Goal: Information Seeking & Learning: Learn about a topic

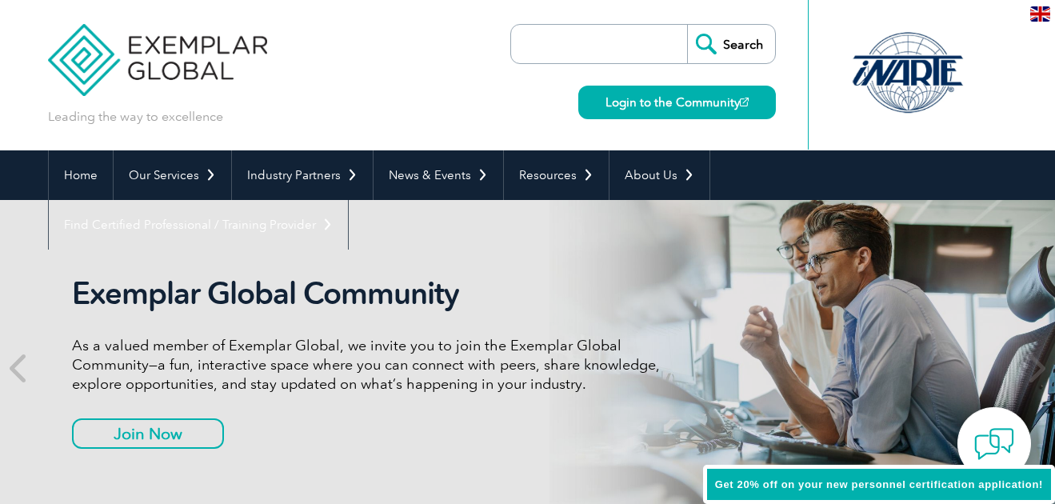
scroll to position [79, 0]
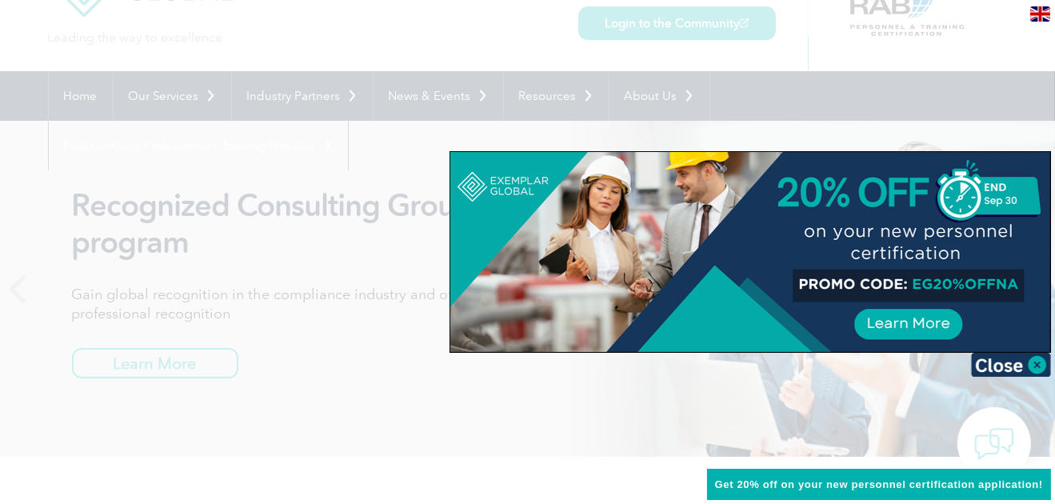
drag, startPoint x: 969, startPoint y: 2, endPoint x: 566, endPoint y: 422, distance: 582.0
click at [566, 422] on div at bounding box center [527, 252] width 1055 height 504
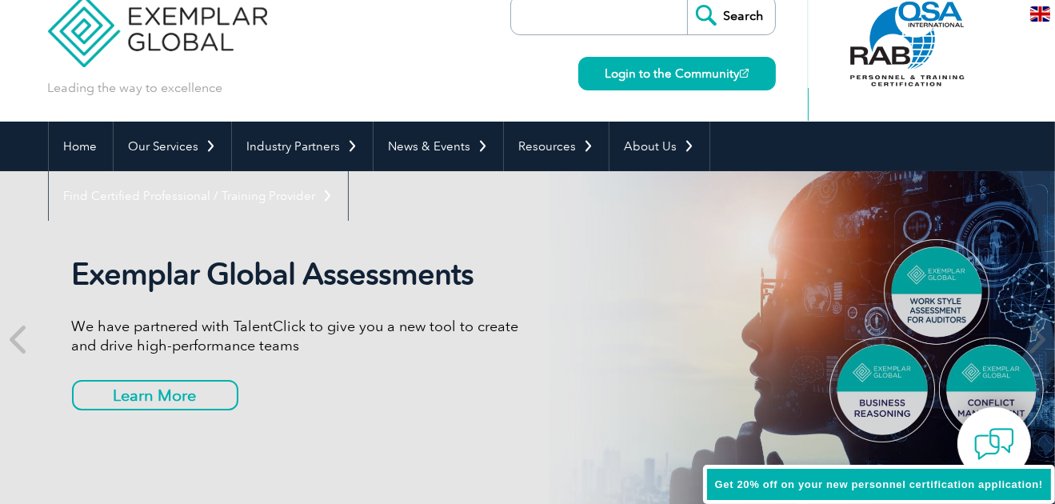
scroll to position [0, 0]
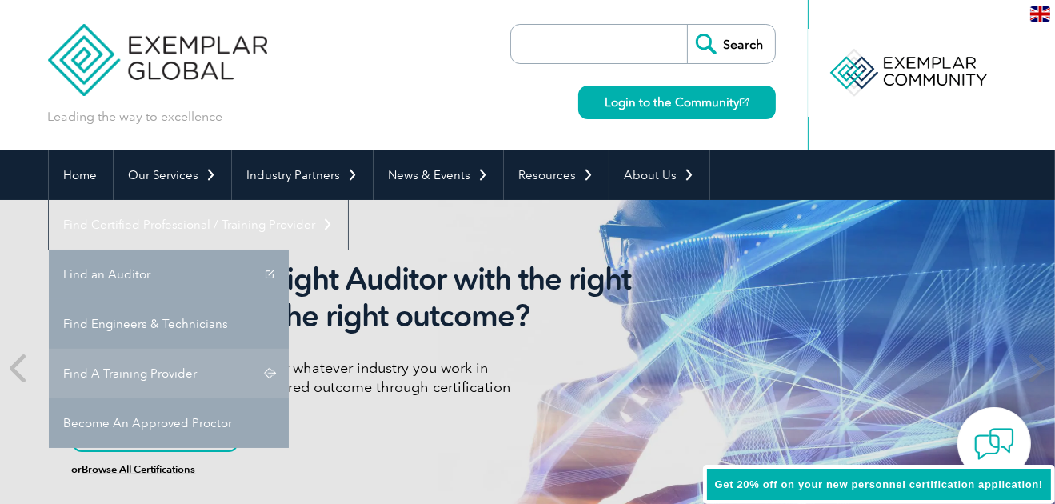
click at [289, 349] on link "Find A Training Provider" at bounding box center [169, 374] width 240 height 50
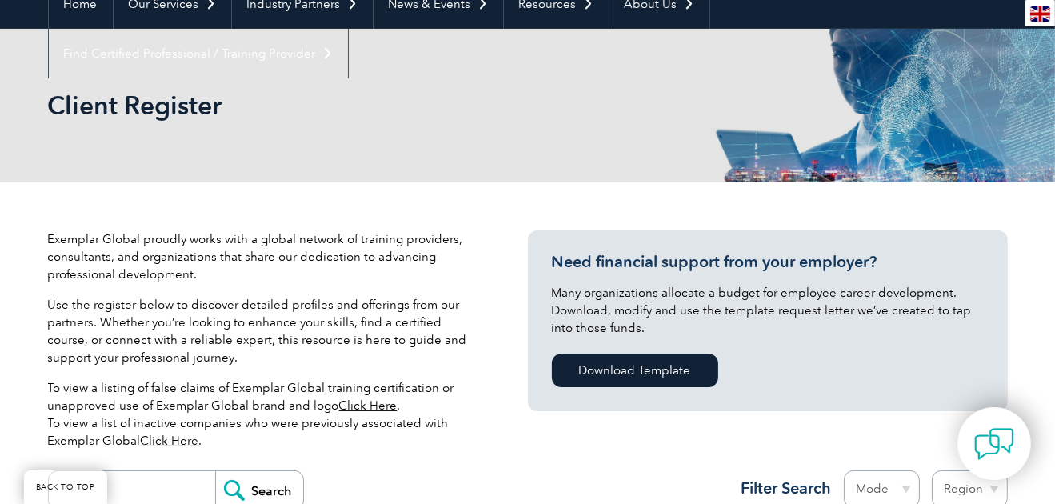
scroll to position [240, 0]
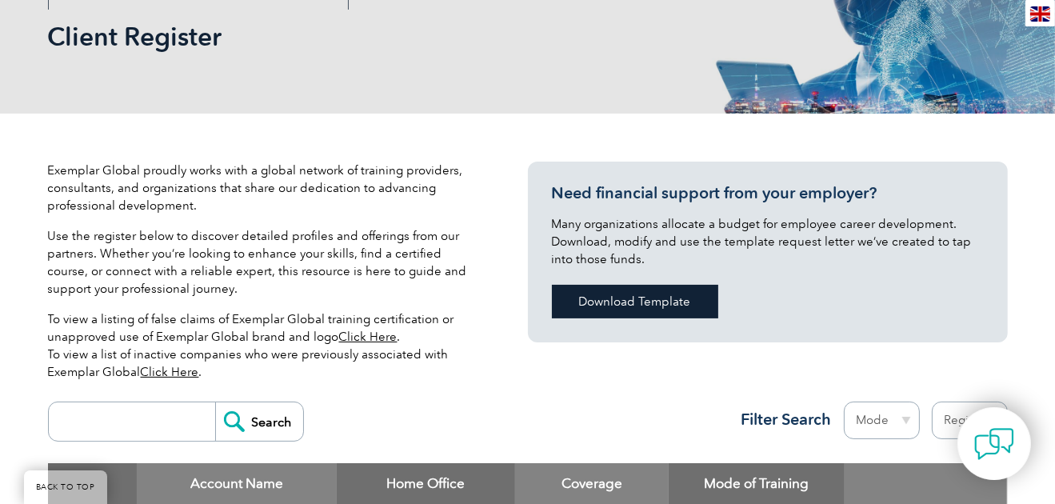
click at [660, 298] on link "Download Template" at bounding box center [635, 302] width 166 height 34
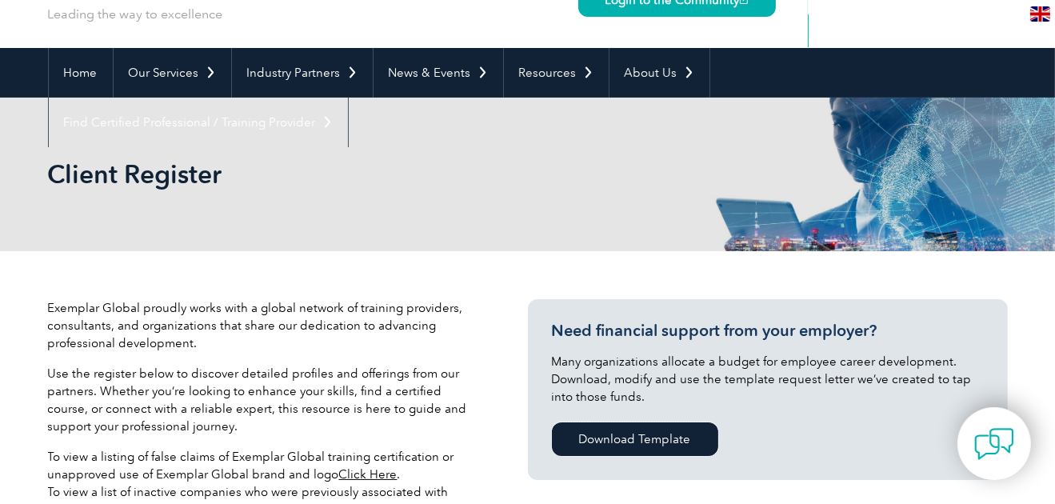
scroll to position [0, 0]
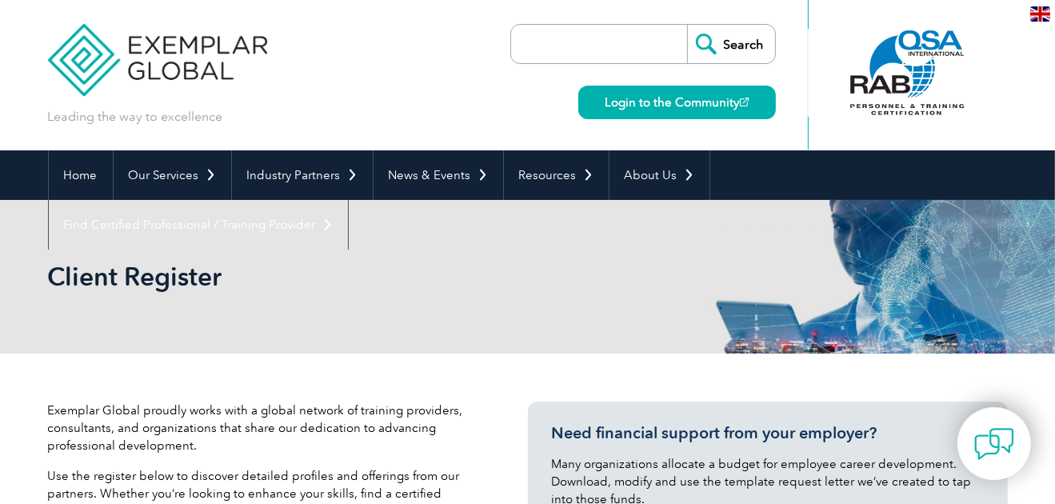
click at [178, 63] on img at bounding box center [158, 48] width 220 height 96
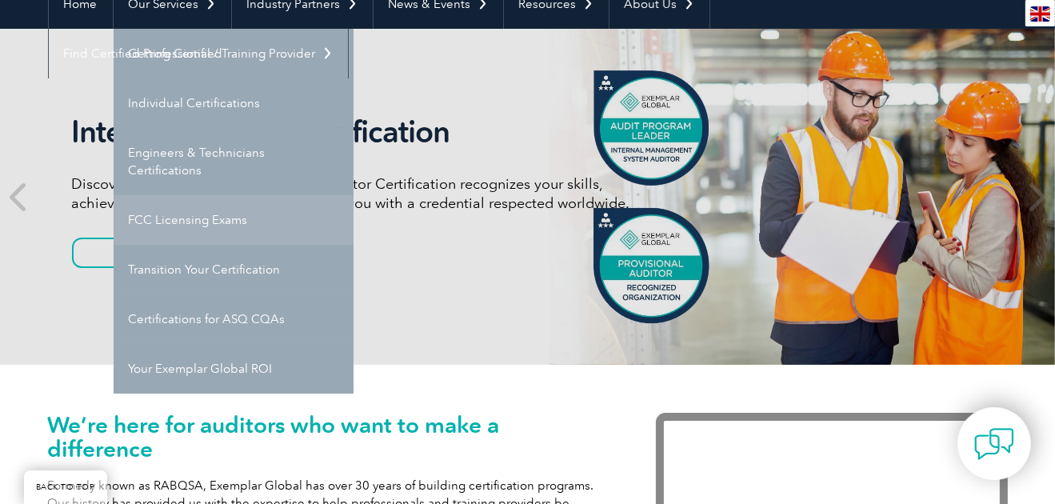
scroll to position [240, 0]
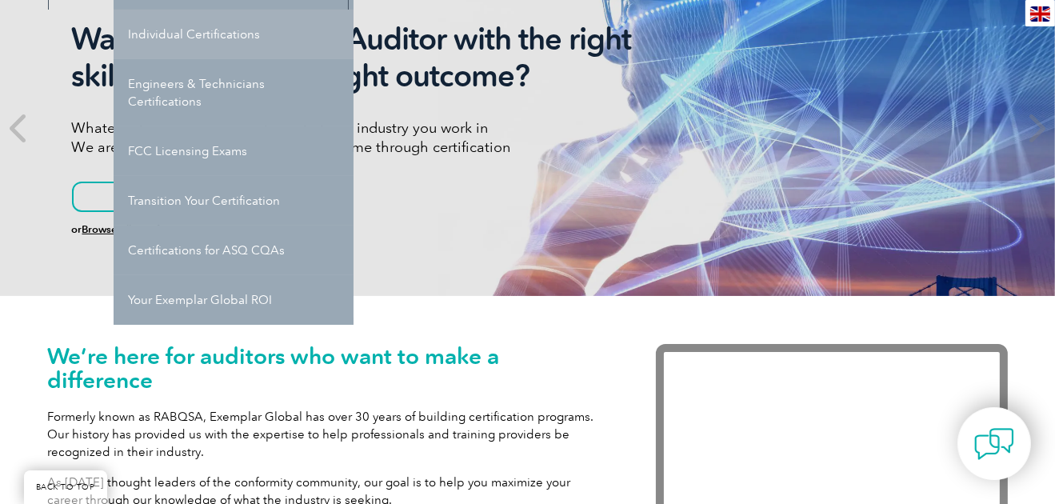
click at [221, 24] on link "Individual Certifications" at bounding box center [234, 35] width 240 height 50
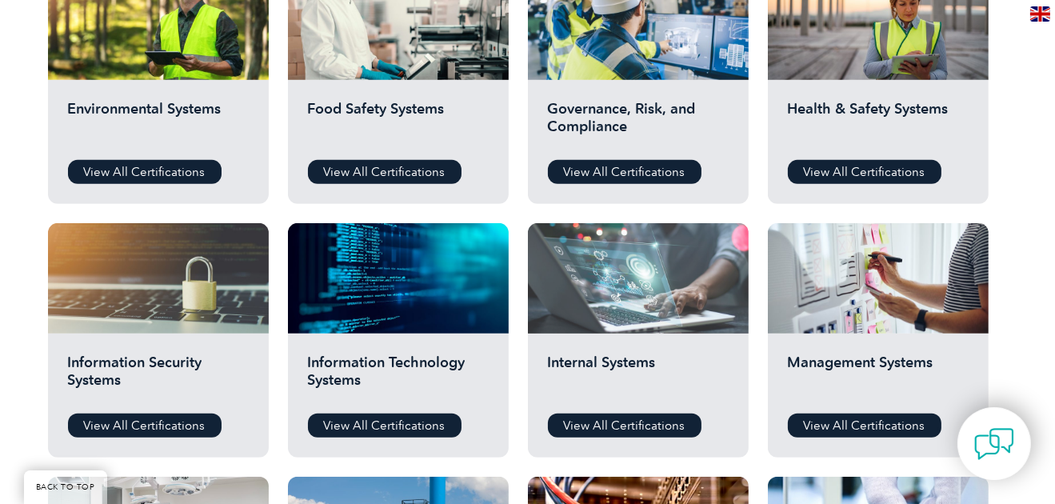
scroll to position [639, 0]
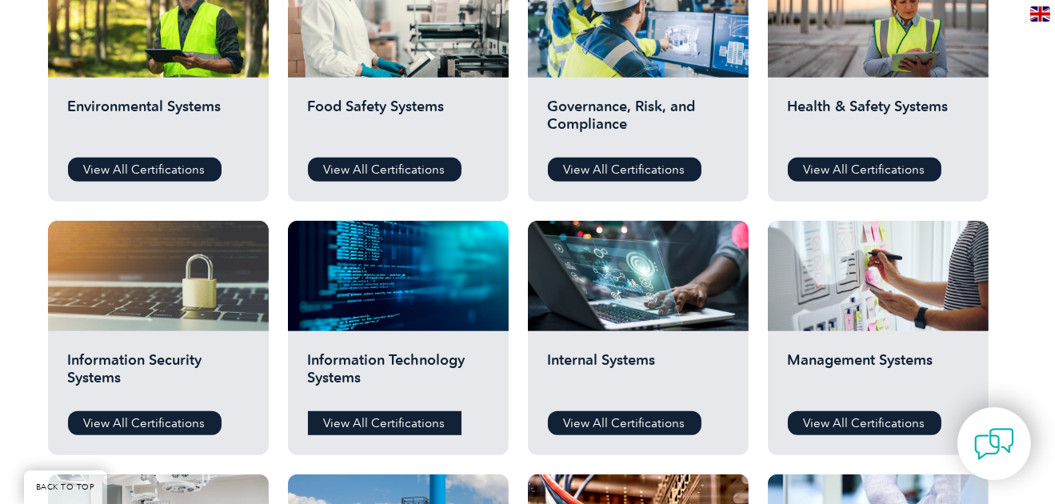
click at [381, 421] on link "View All Certifications" at bounding box center [385, 423] width 154 height 24
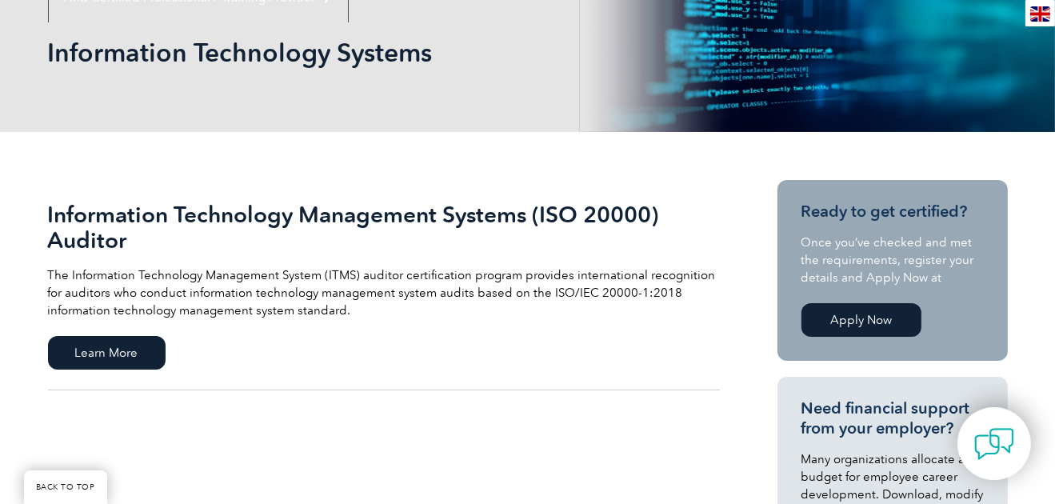
scroll to position [240, 0]
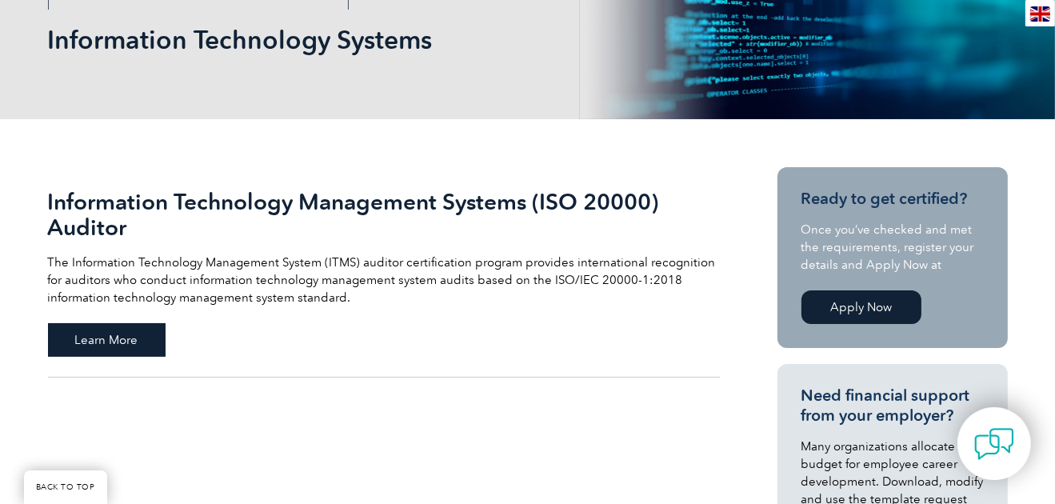
click at [114, 337] on span "Learn More" at bounding box center [107, 340] width 118 height 34
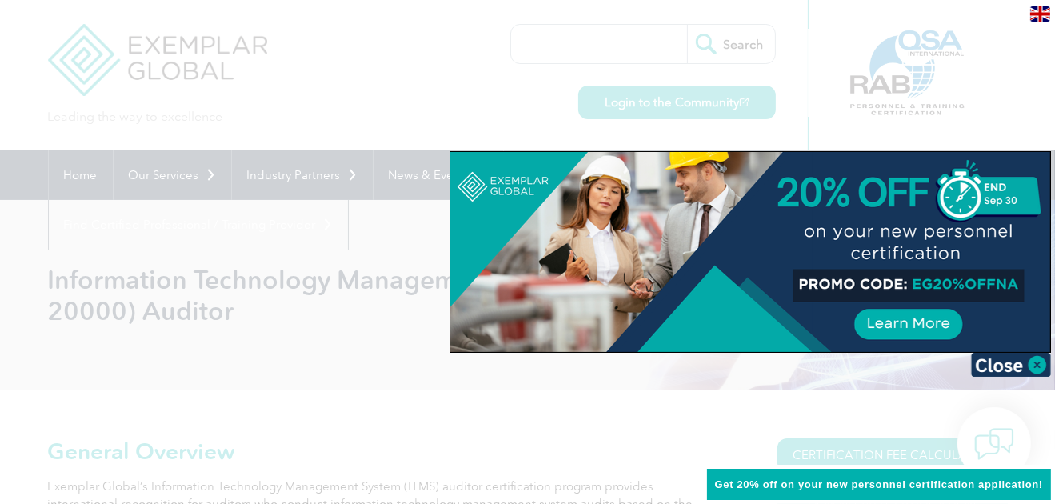
click at [900, 325] on div at bounding box center [750, 252] width 600 height 200
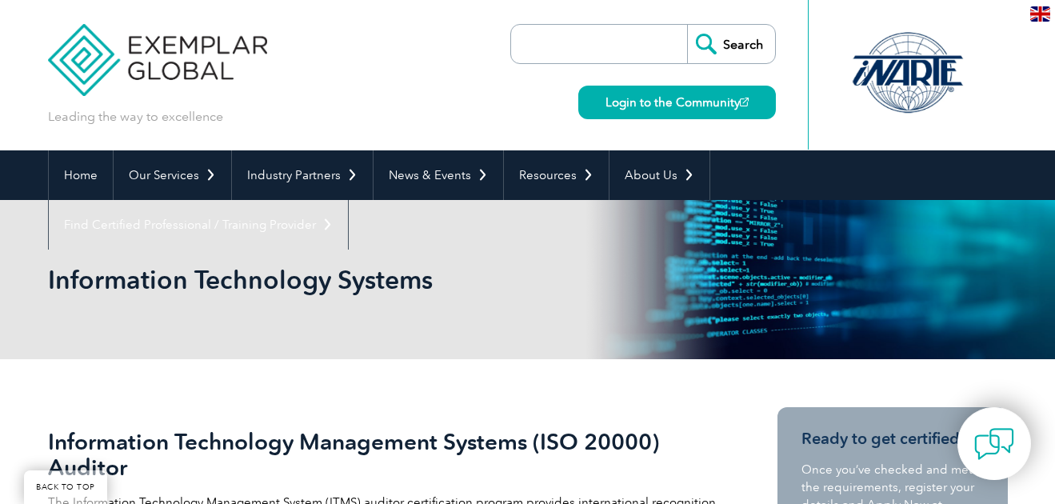
scroll to position [240, 0]
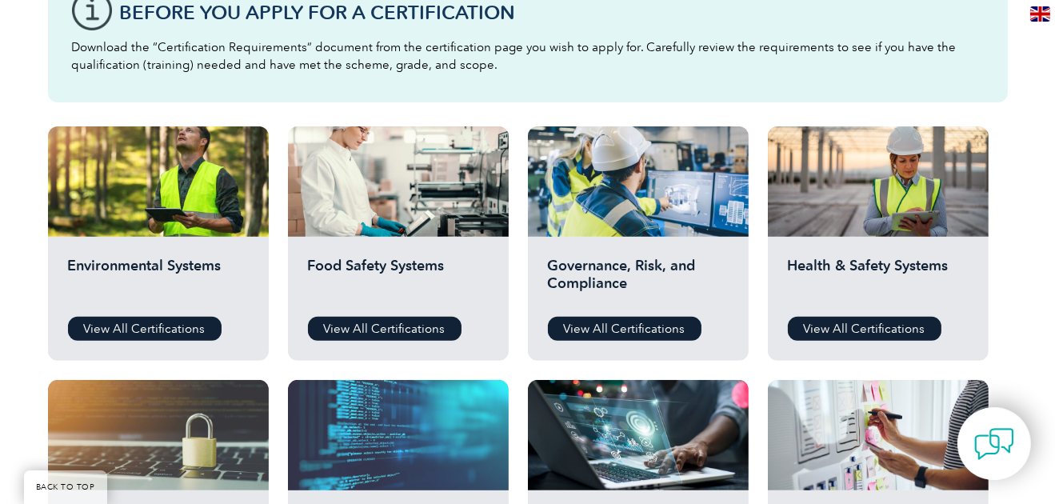
scroll to position [399, 0]
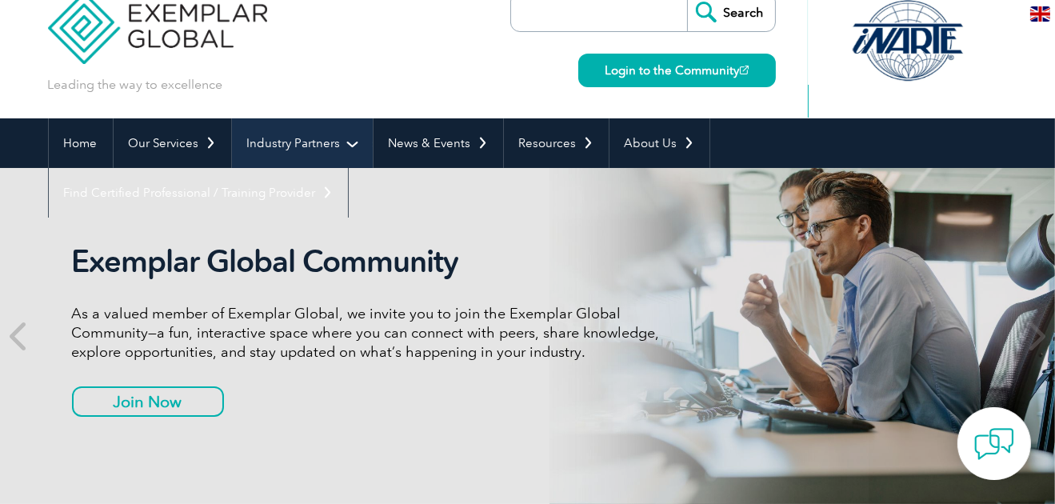
scroll to position [32, 0]
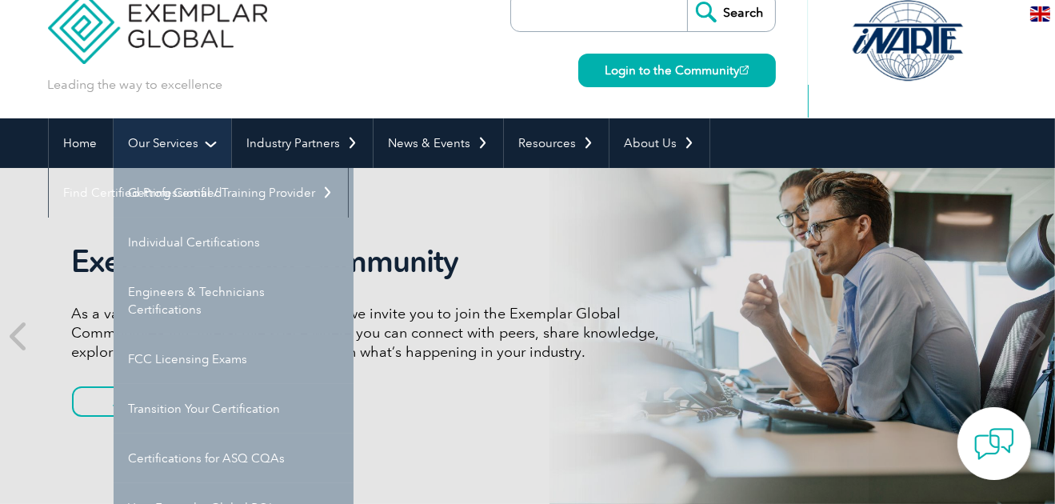
click at [203, 144] on link "Our Services" at bounding box center [173, 143] width 118 height 50
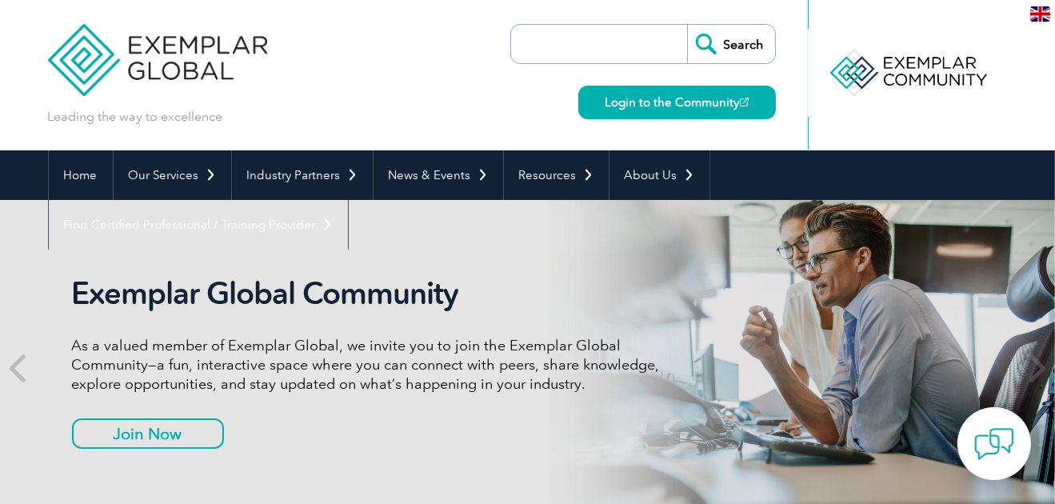
click at [1040, 14] on img at bounding box center [1040, 13] width 20 height 15
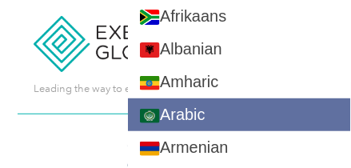
click at [217, 114] on link "Arabic" at bounding box center [239, 114] width 223 height 33
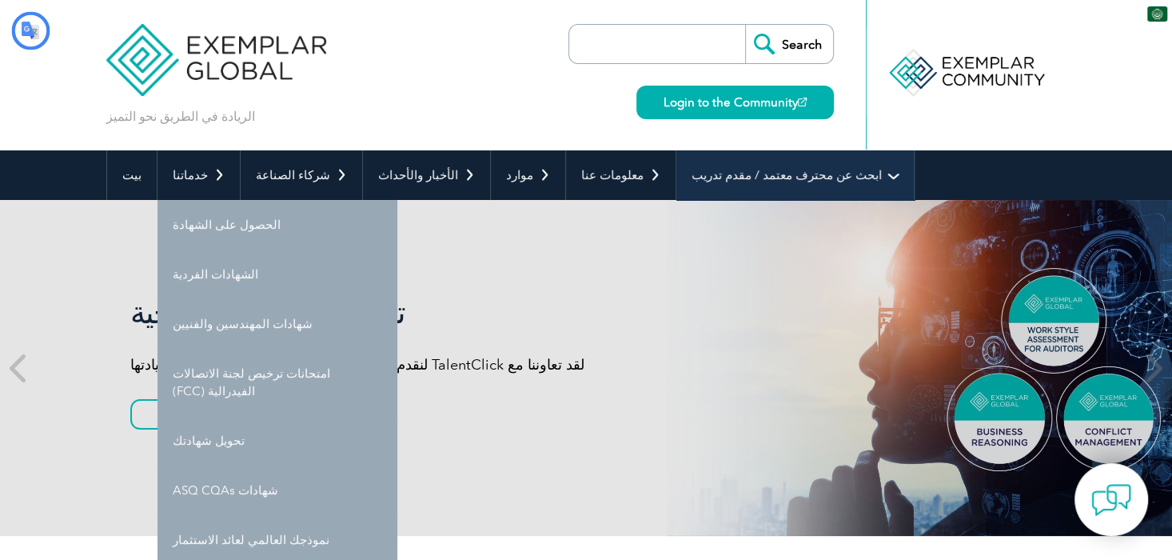
type input "يبحث"
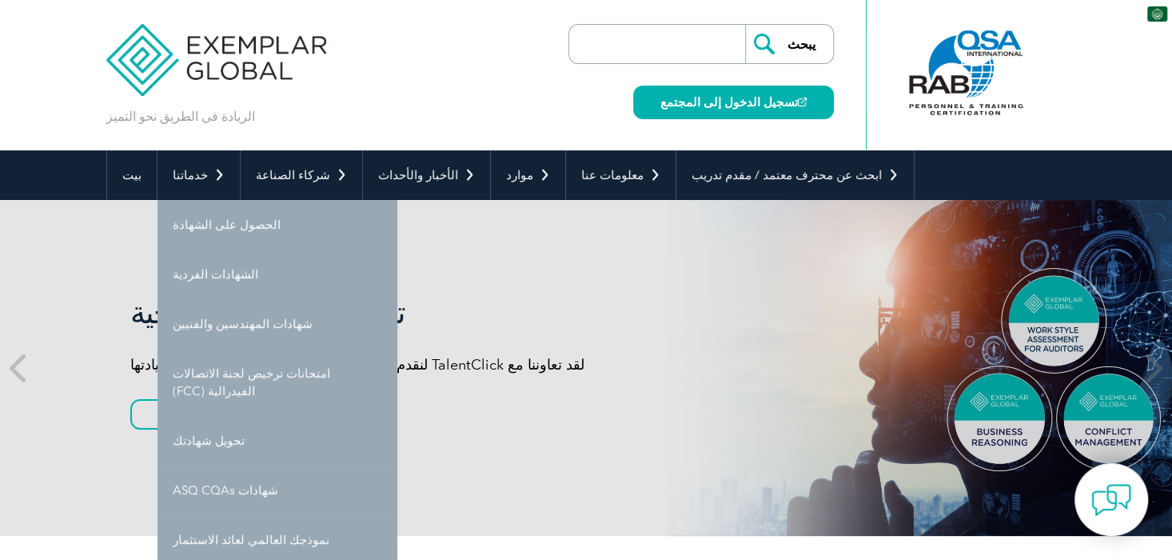
click at [577, 489] on div "تقييمات عالمية نموذجية لقد تعاوننا مع TalentClick لنقدم لك أداة جديدة لإنشاء فر…" at bounding box center [586, 368] width 960 height 336
click at [489, 503] on div "تقييمات عالمية نموذجية لقد تعاوننا مع TalentClick لنقدم لك أداة جديدة لإنشاء فر…" at bounding box center [586, 368] width 960 height 336
